Goal: Navigation & Orientation: Go to known website

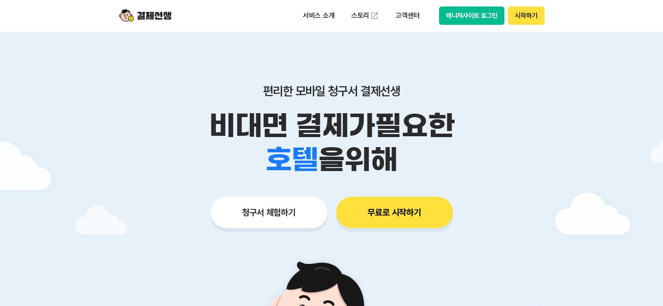
click at [524, 12] on button "시작하기" at bounding box center [525, 16] width 36 height 18
click at [146, 15] on img at bounding box center [145, 15] width 52 height 17
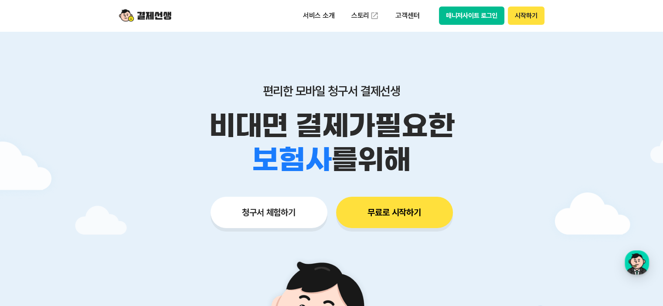
click at [452, 18] on button "매니저사이트 로그인" at bounding box center [472, 16] width 66 height 18
